Goal: Feedback & Contribution: Contribute content

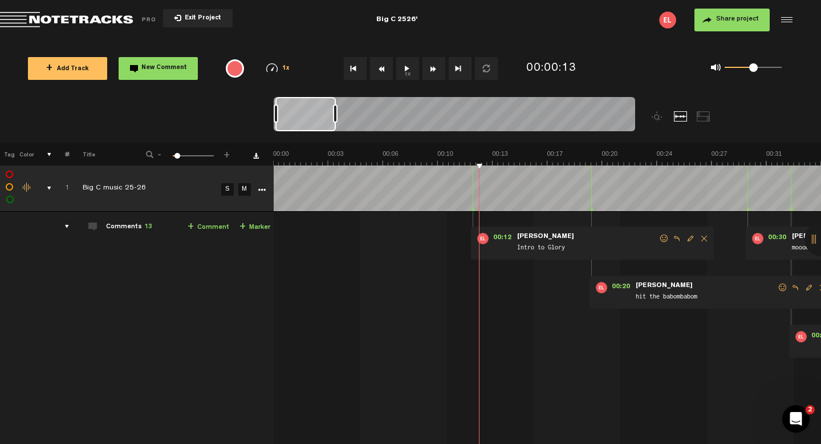
click at [227, 227] on link "+ Comment" at bounding box center [209, 227] width 42 height 13
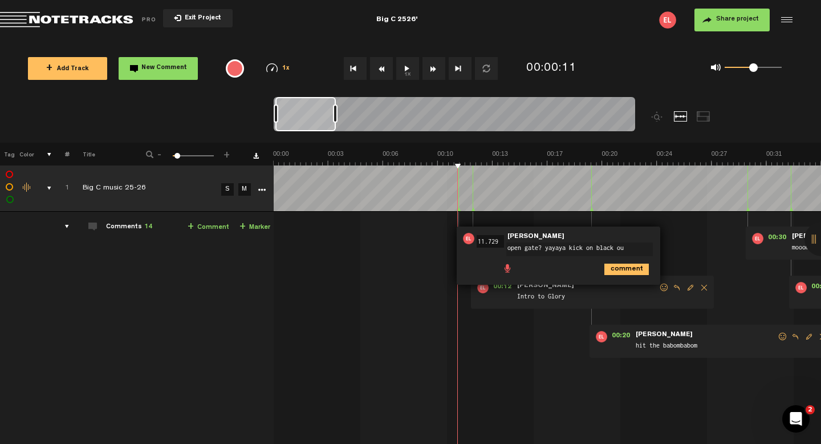
type textarea "open gate? yayaya kick on black out"
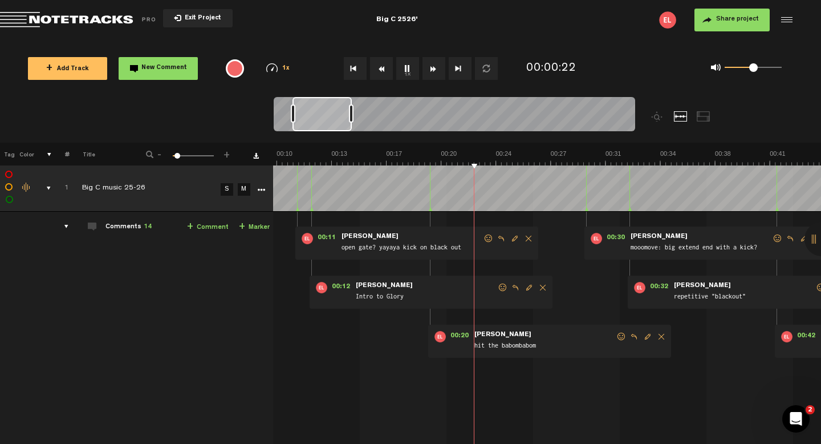
scroll to position [0, 150]
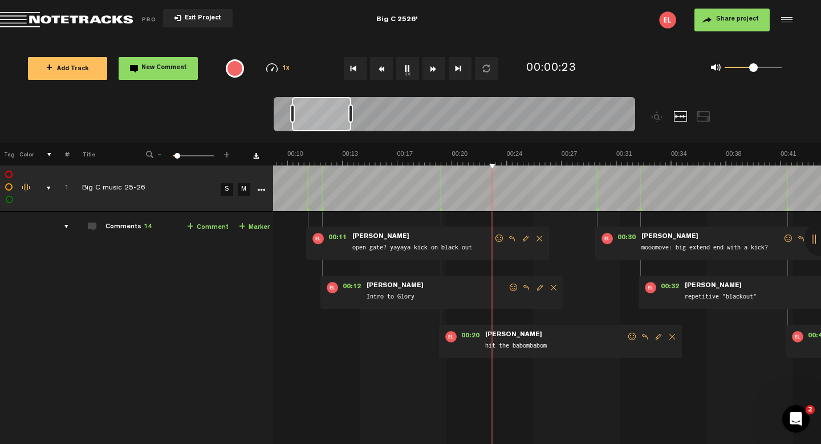
drag, startPoint x: 344, startPoint y: 122, endPoint x: 335, endPoint y: 123, distance: 9.8
click at [335, 123] on div at bounding box center [321, 114] width 59 height 34
